Goal: Task Accomplishment & Management: Use online tool/utility

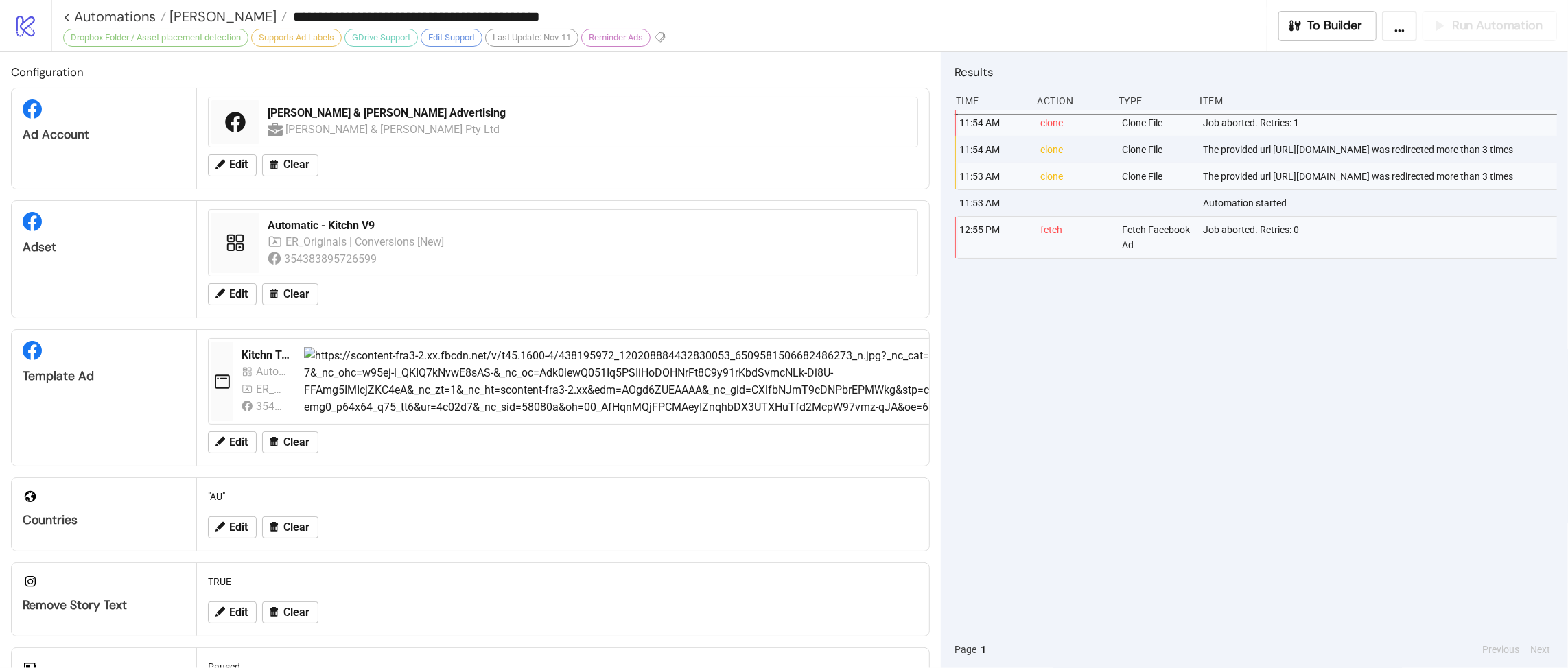
scroll to position [350, 0]
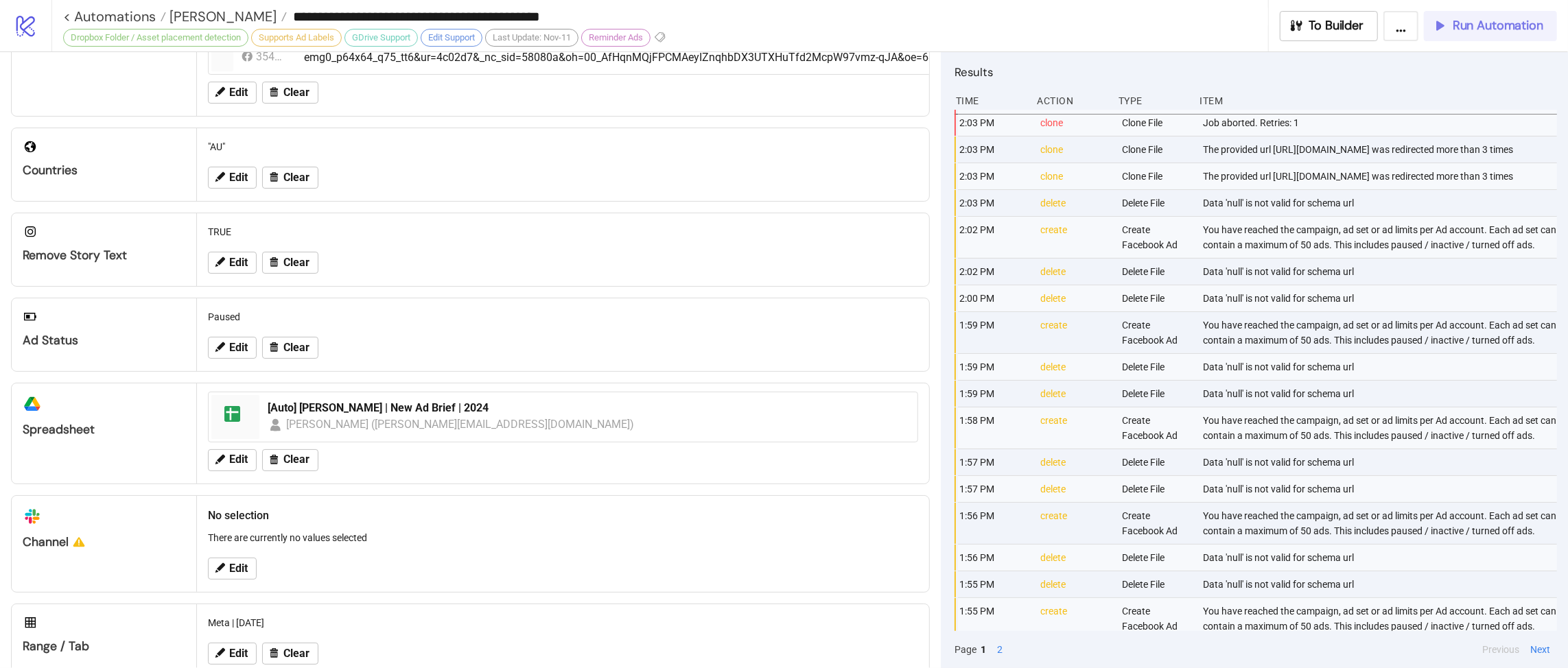
click at [1472, 31] on span "Run Automation" at bounding box center [1498, 25] width 91 height 16
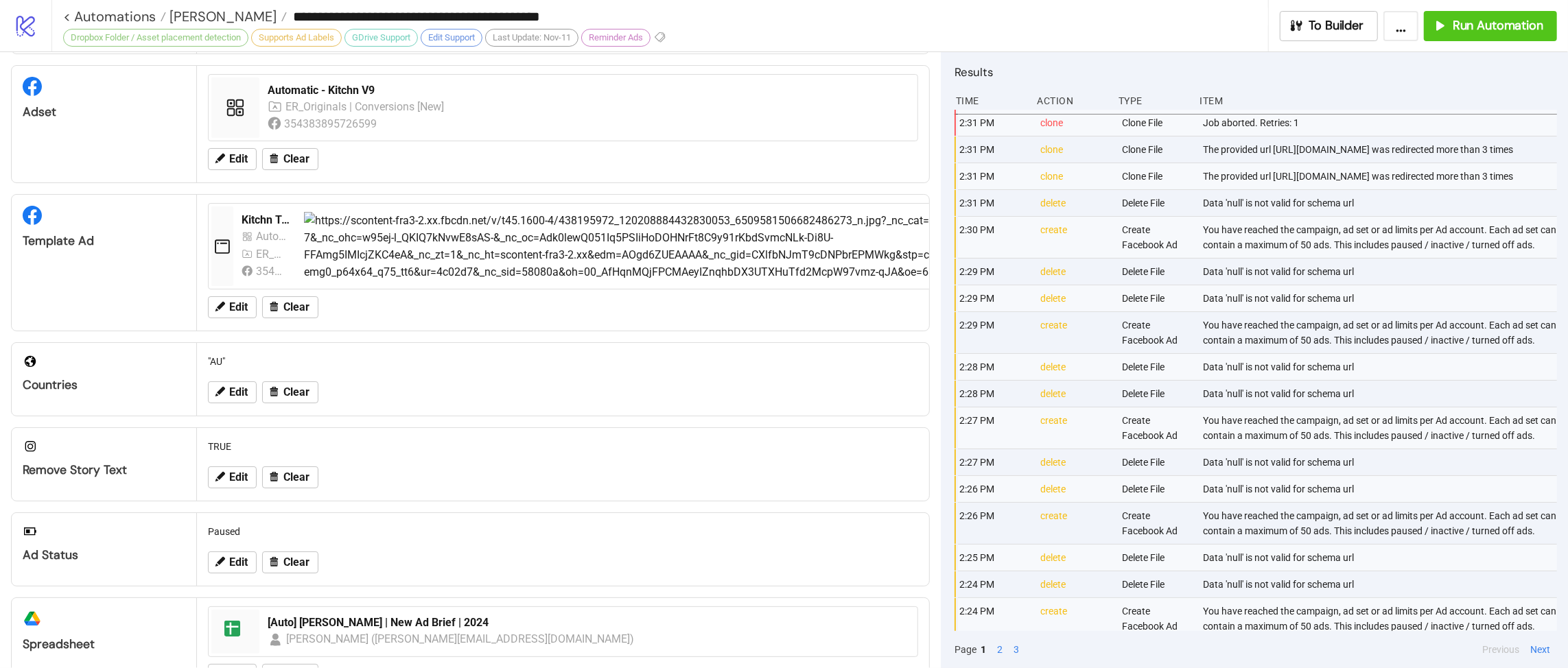
scroll to position [0, 0]
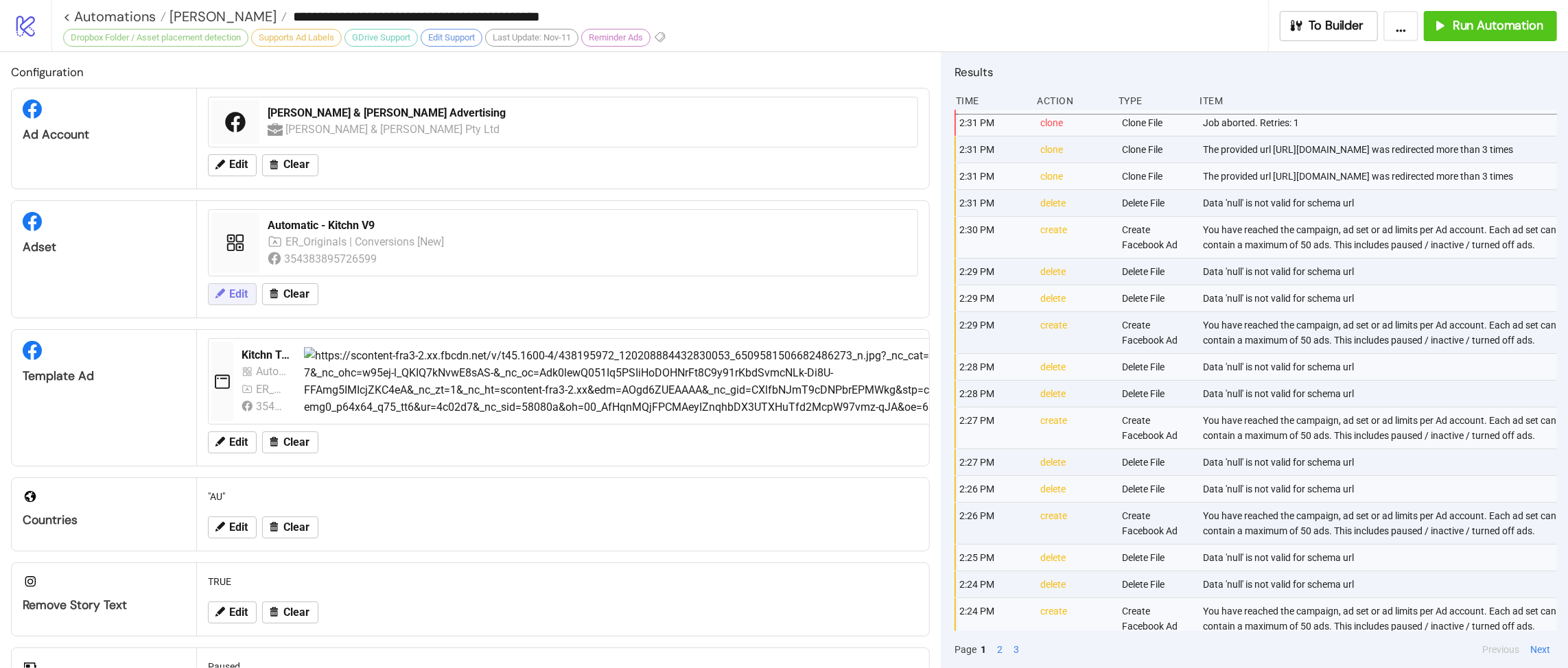
click at [231, 296] on span "Edit" at bounding box center [237, 294] width 18 height 12
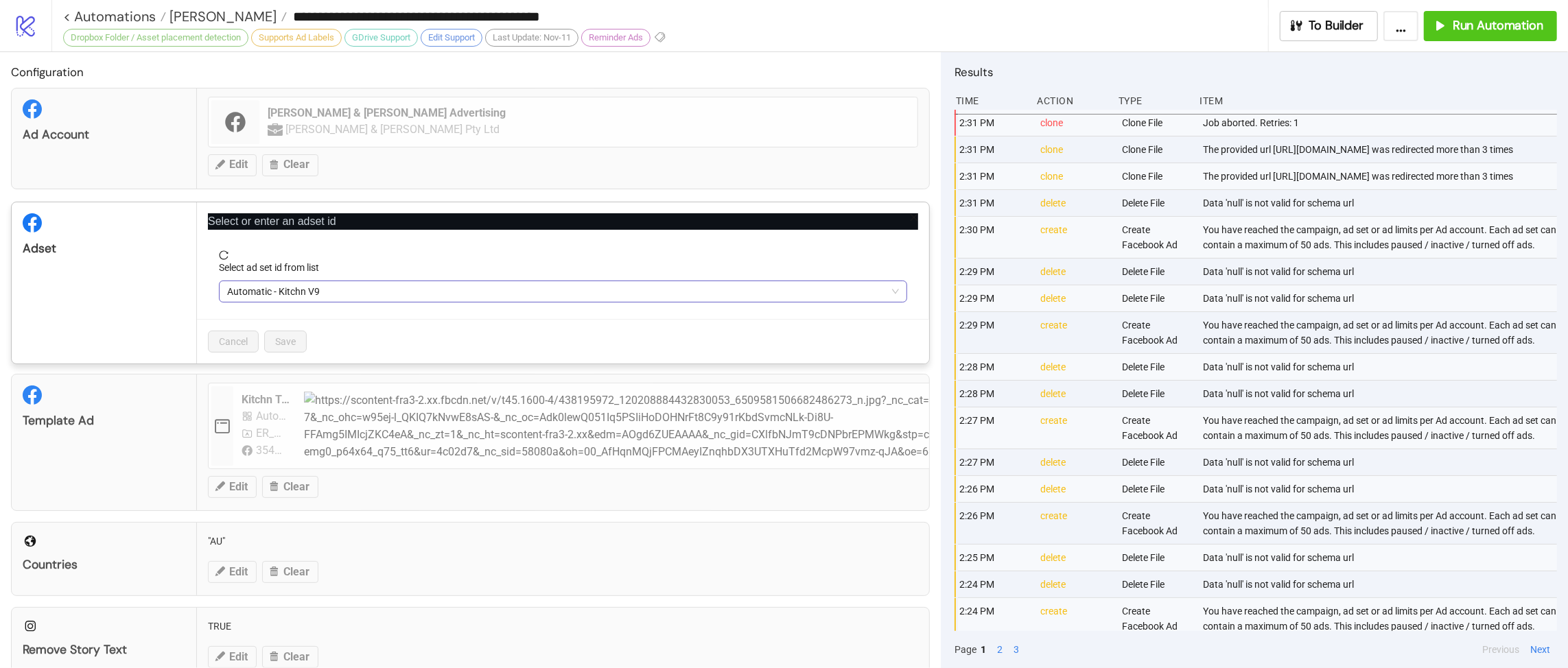
click at [354, 301] on span "Automatic - Kitchn V9" at bounding box center [562, 292] width 671 height 21
click at [389, 286] on span "Automatic - Kitchn V9" at bounding box center [562, 292] width 671 height 21
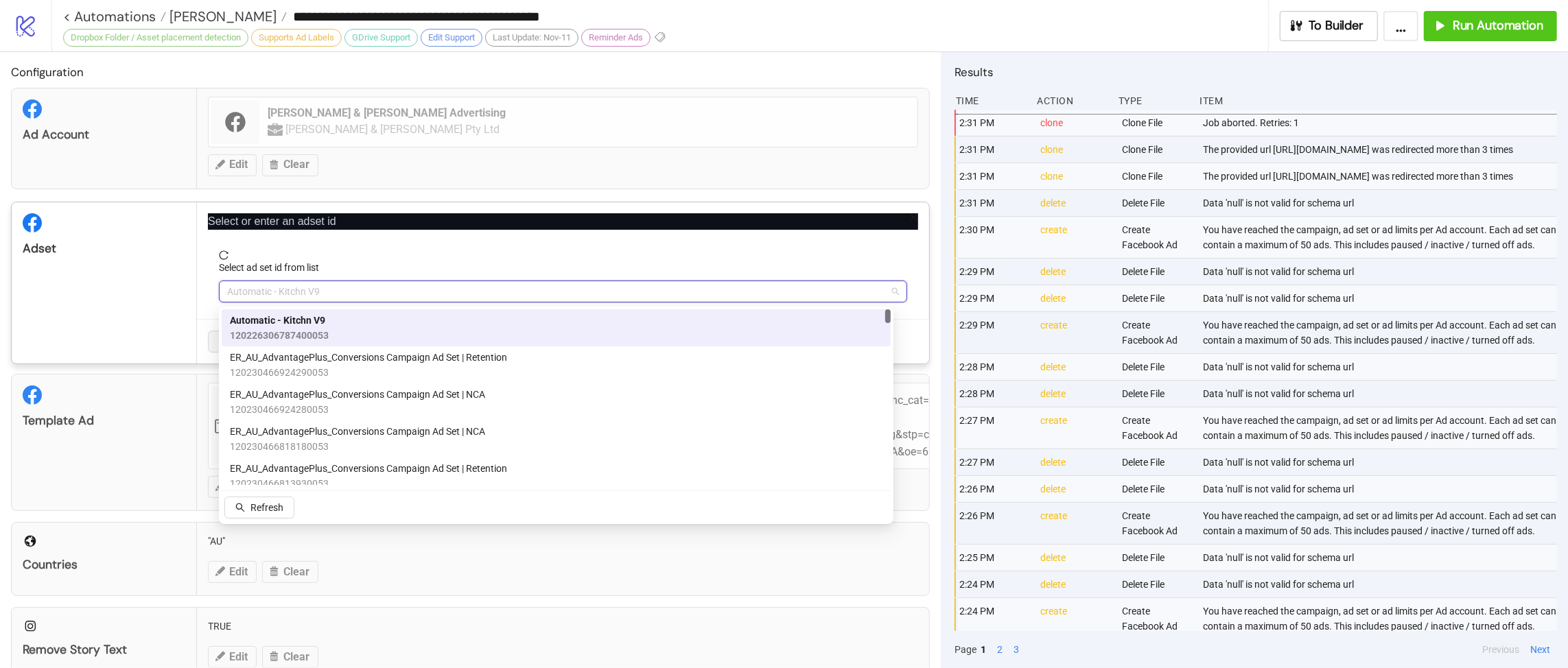
paste input "**********"
type input "**********"
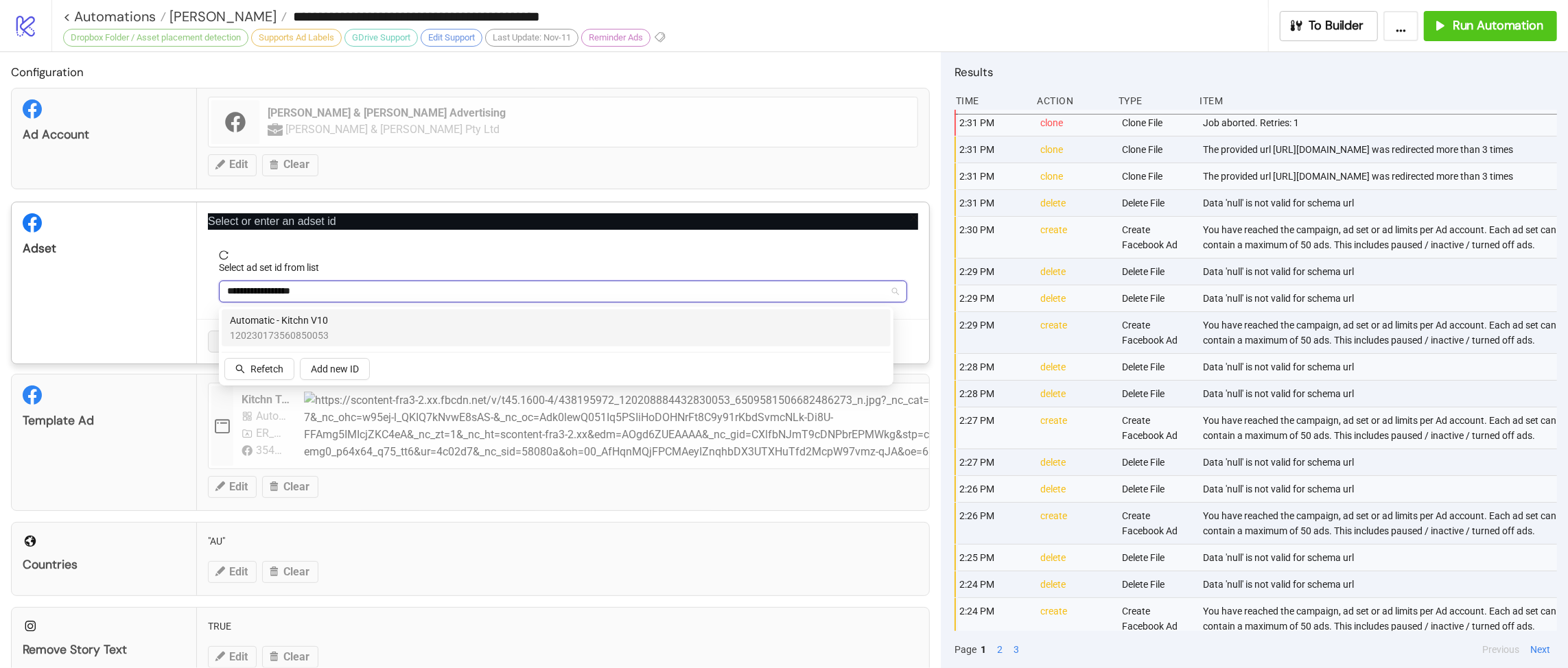
click at [378, 322] on div "Automatic - Kitchn V10 120230173560850053" at bounding box center [555, 327] width 652 height 31
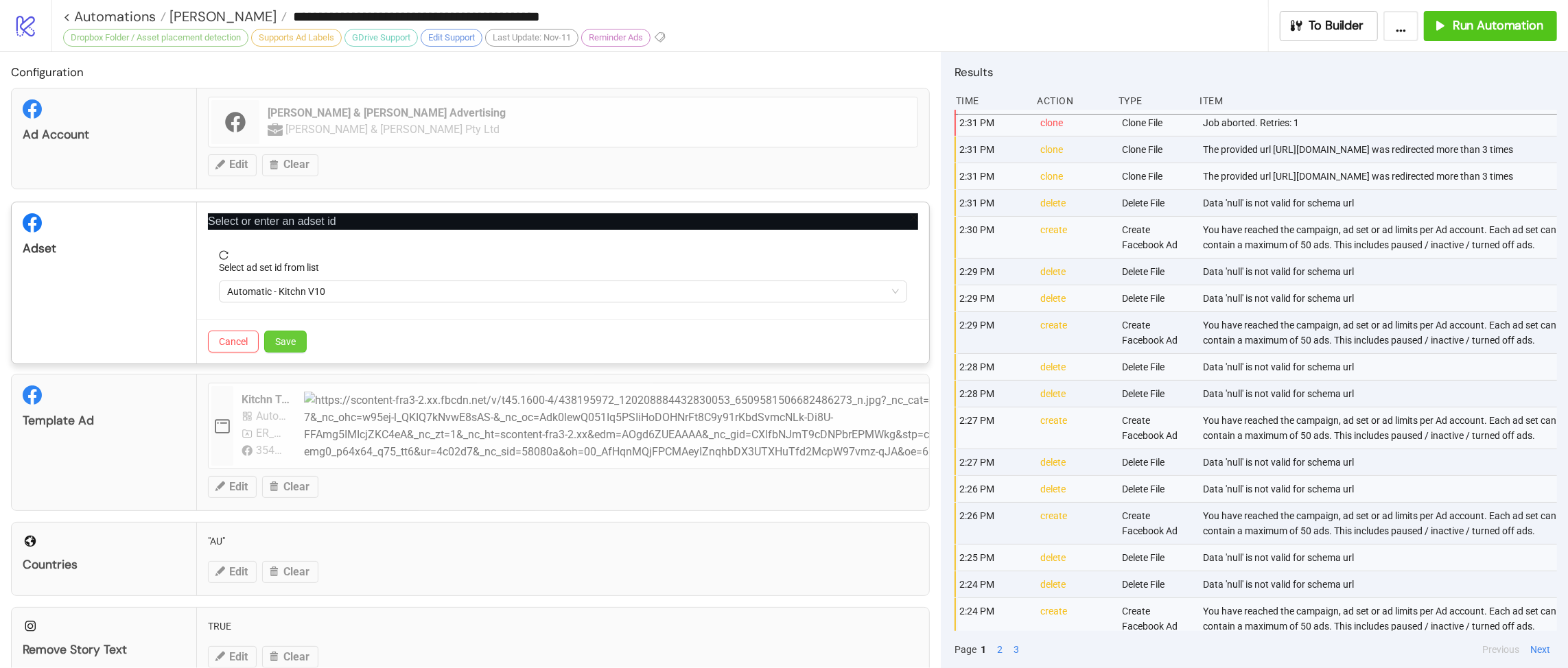
click at [299, 350] on button "Save" at bounding box center [285, 341] width 43 height 22
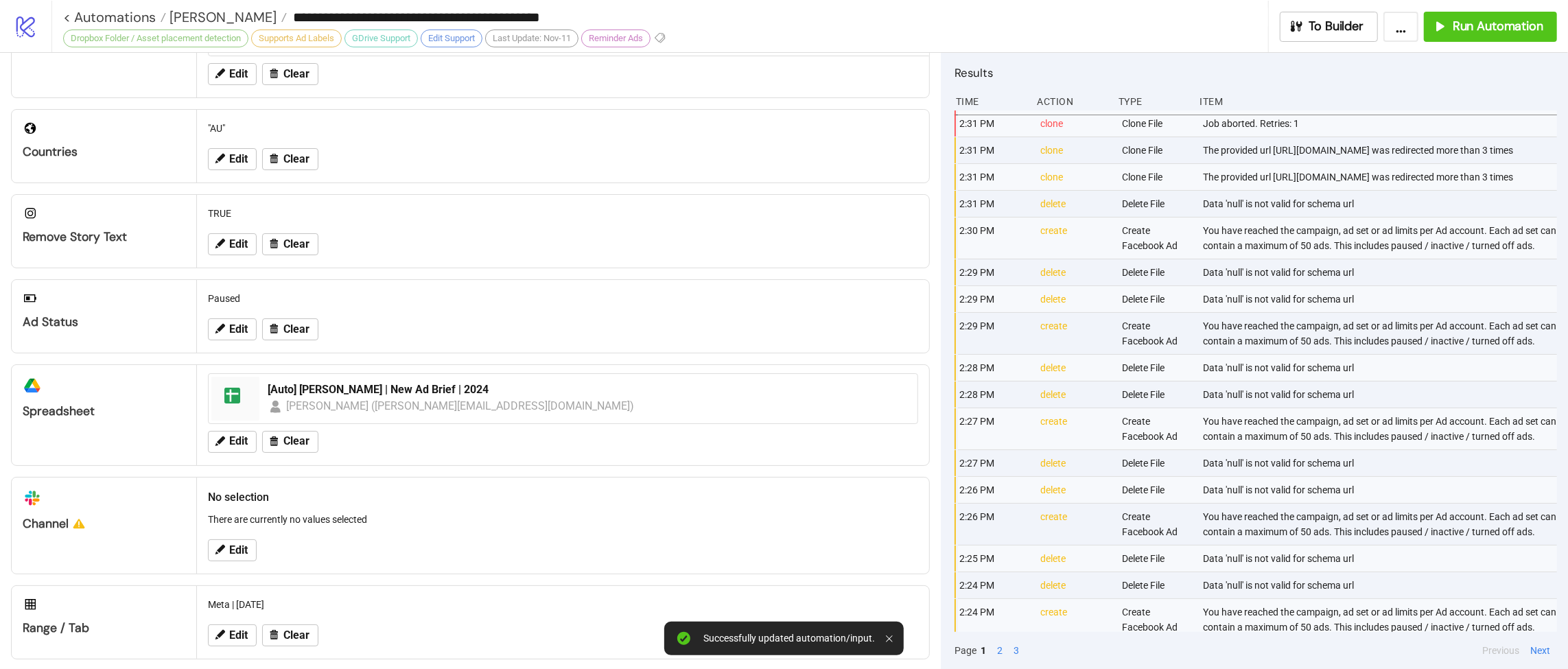
scroll to position [387, 0]
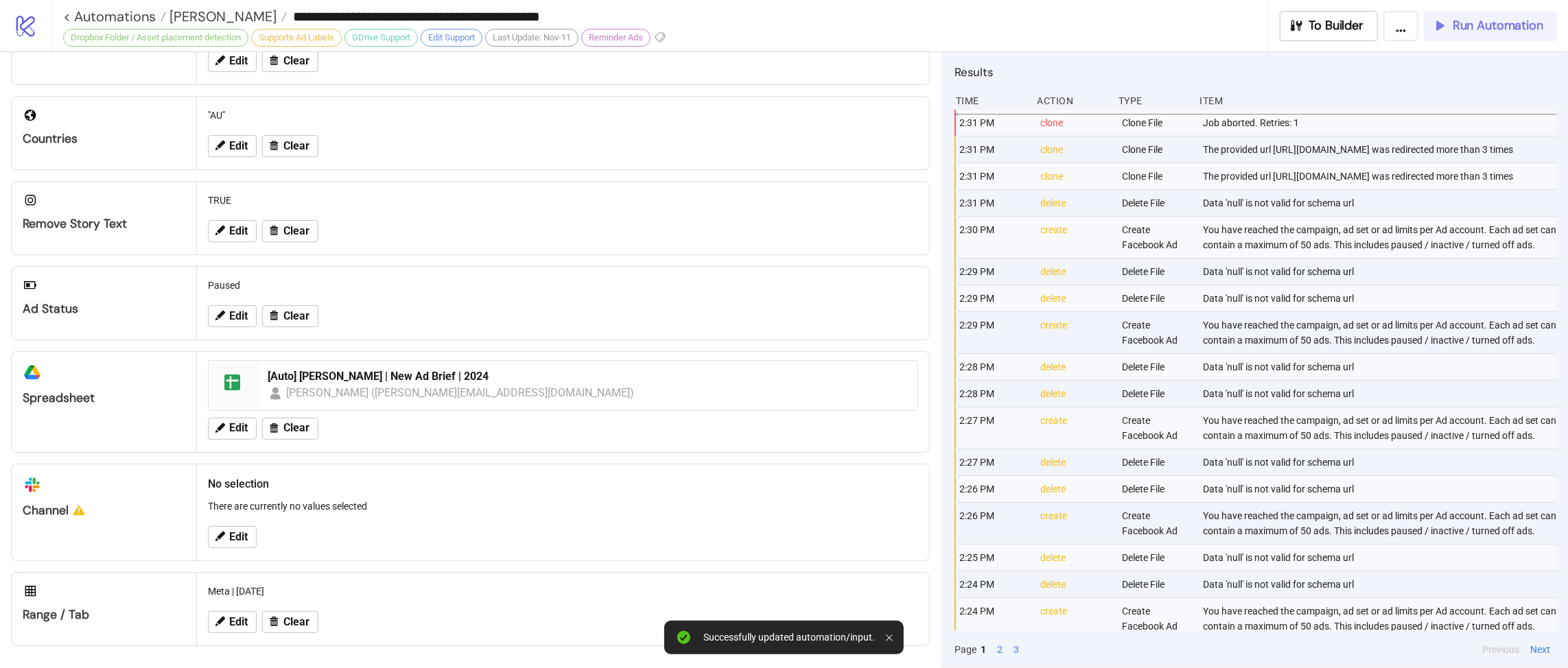
click at [1482, 30] on span "Run Automation" at bounding box center [1498, 25] width 91 height 16
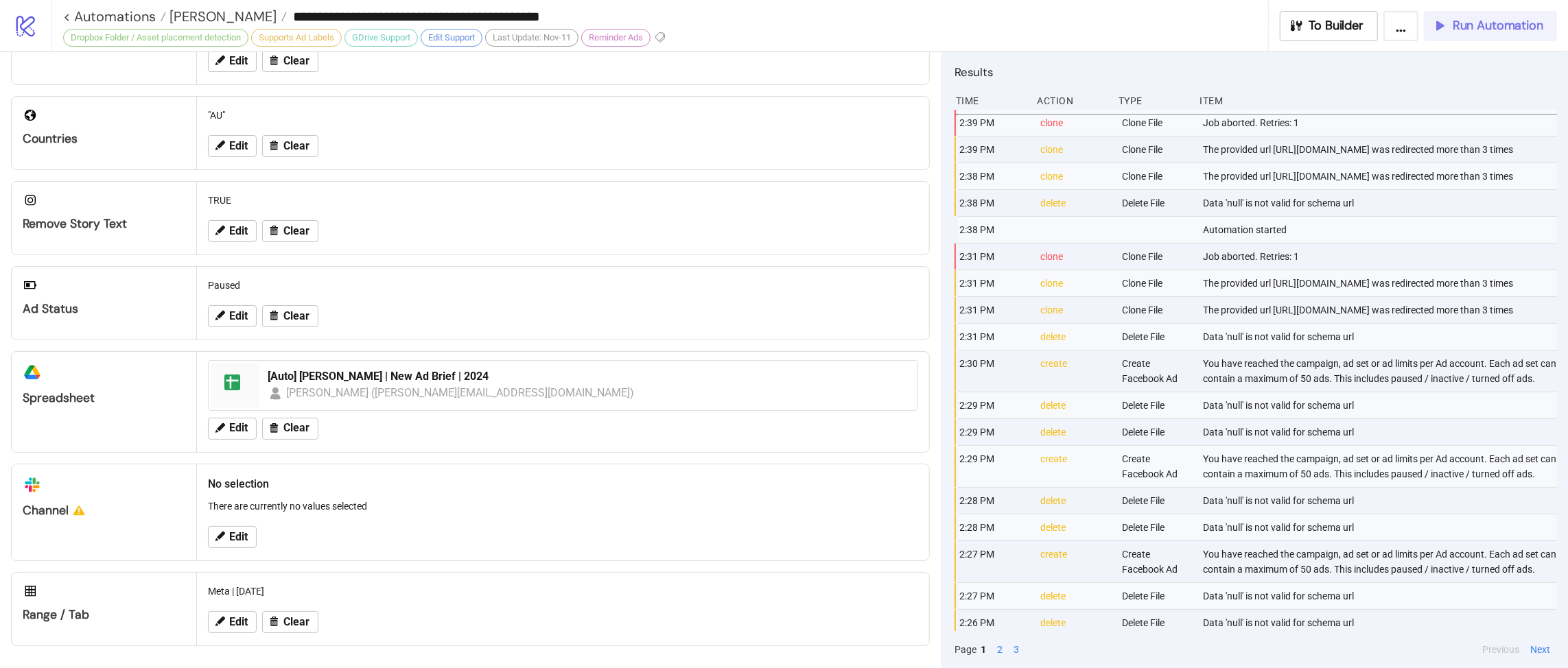
click at [1485, 34] on button "Run Automation" at bounding box center [1490, 26] width 133 height 31
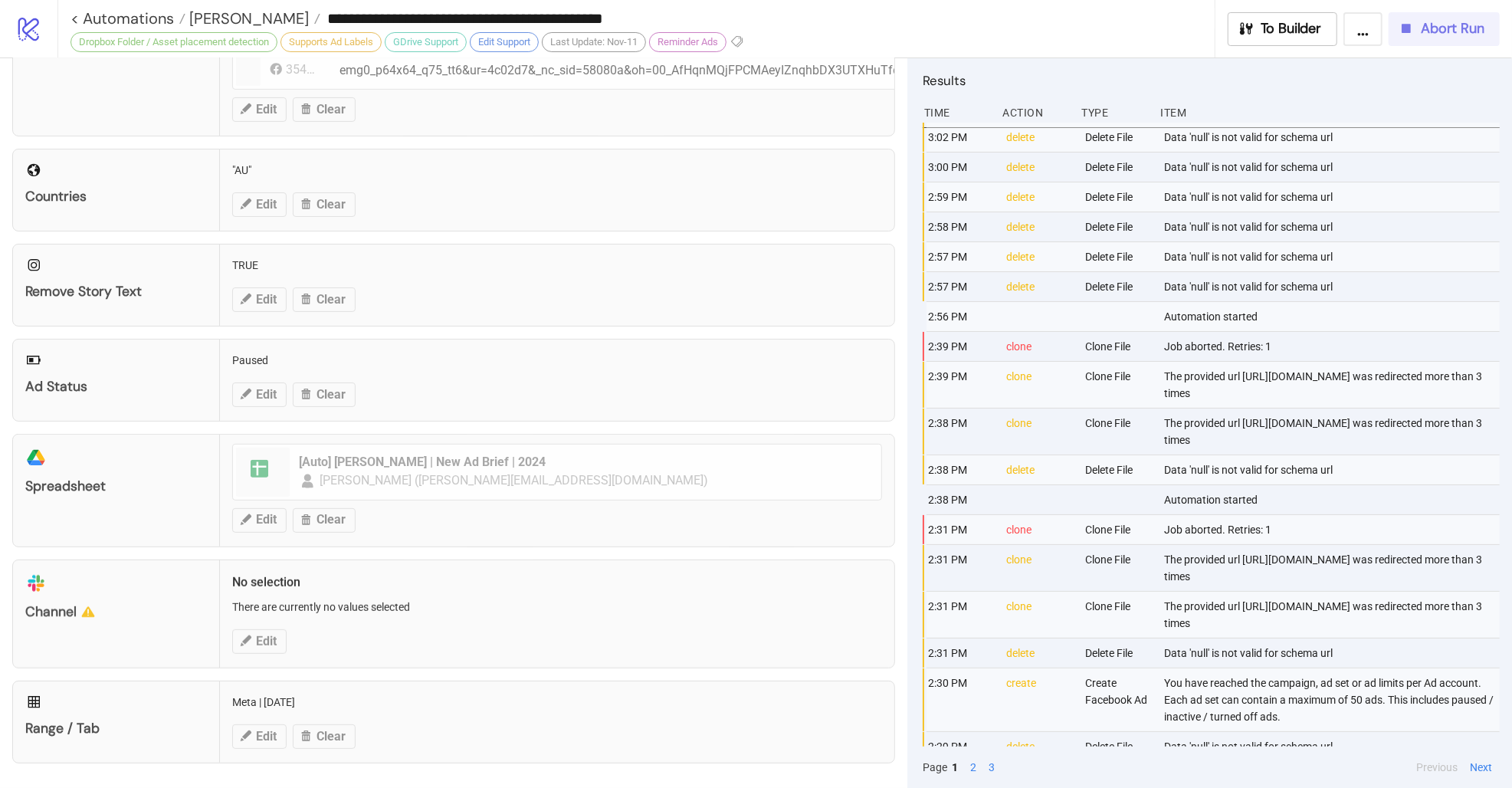
scroll to position [377, 0]
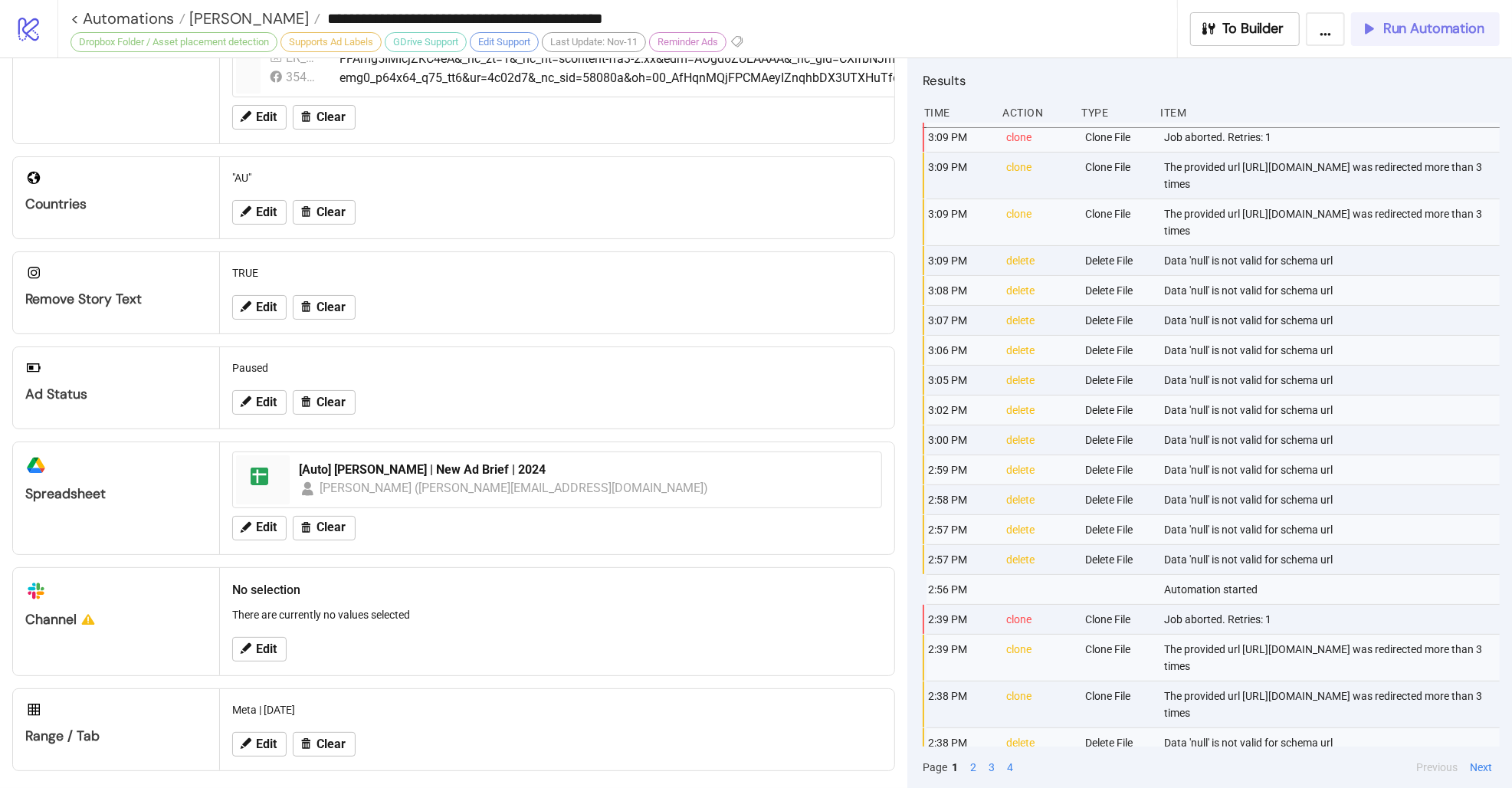
click at [1438, 26] on span "Run Automation" at bounding box center [1434, 28] width 101 height 18
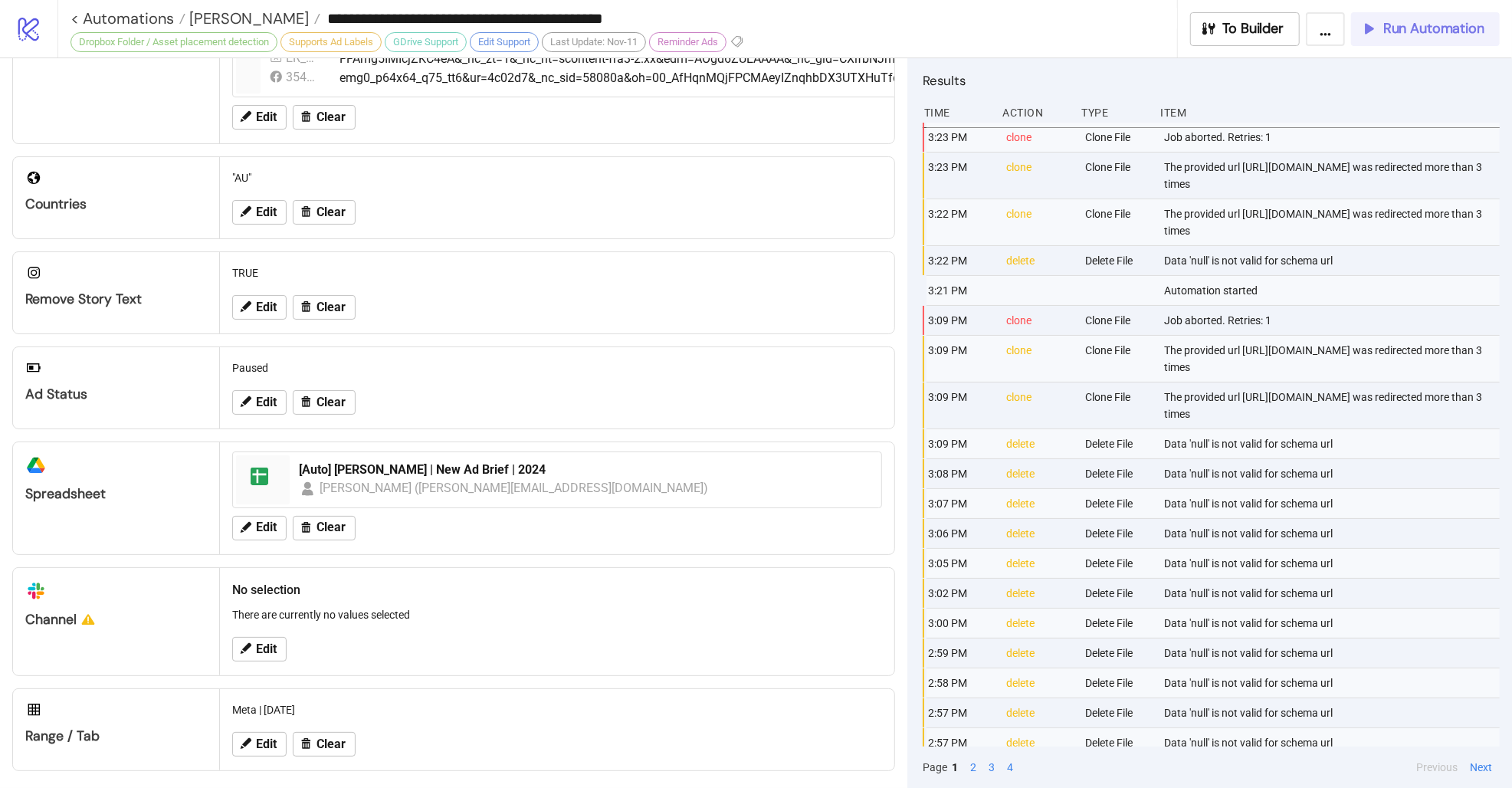
click at [1448, 27] on span "Run Automation" at bounding box center [1434, 28] width 101 height 18
